Goal: Find specific page/section: Find specific page/section

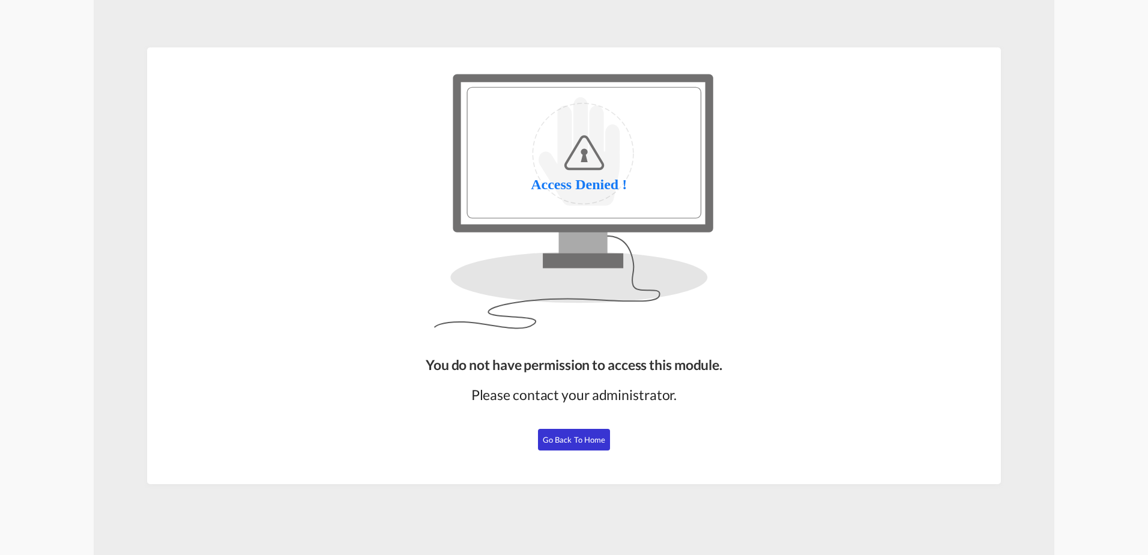
click at [590, 447] on button "Go Back to Home" at bounding box center [574, 440] width 72 height 22
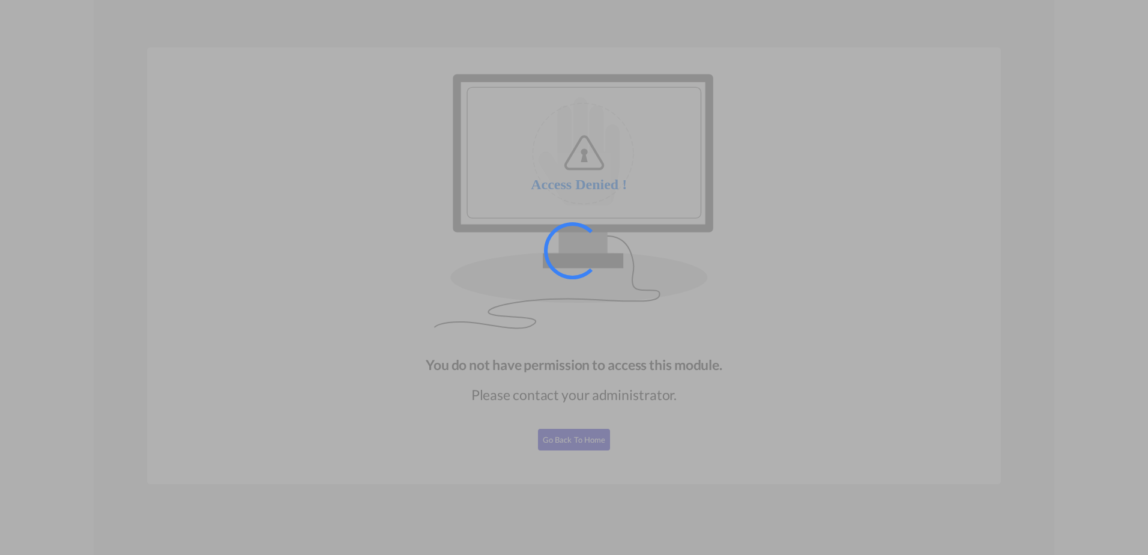
click at [582, 438] on div at bounding box center [574, 277] width 1148 height 555
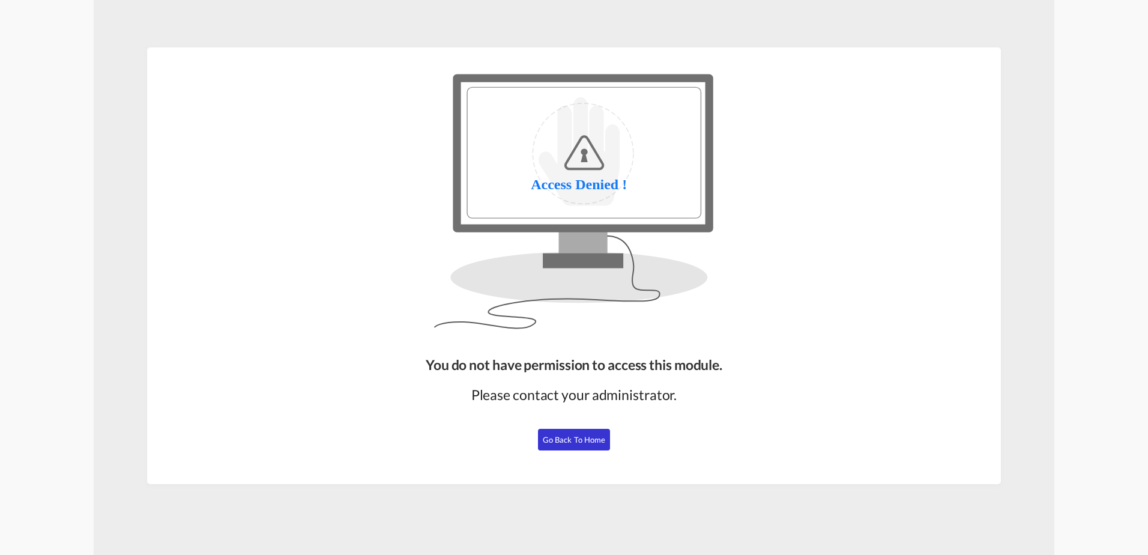
click at [566, 435] on span "Go Back to Home" at bounding box center [574, 440] width 63 height 10
